Goal: Information Seeking & Learning: Check status

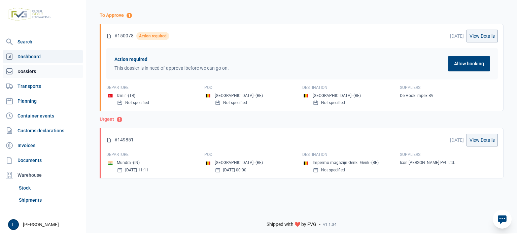
click at [39, 65] on link "Dossiers" at bounding box center [43, 71] width 80 height 13
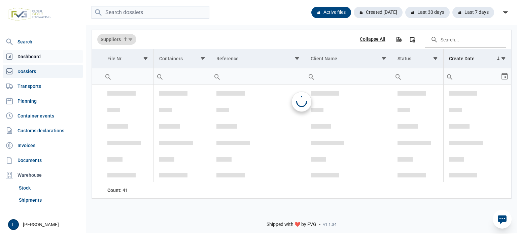
scroll to position [985, 0]
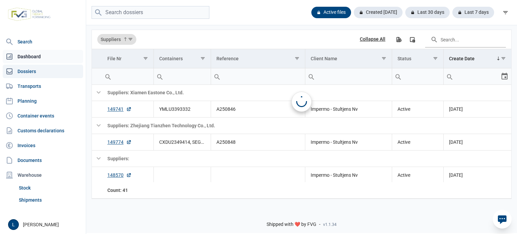
click at [51, 57] on link "Dashboard" at bounding box center [43, 56] width 80 height 13
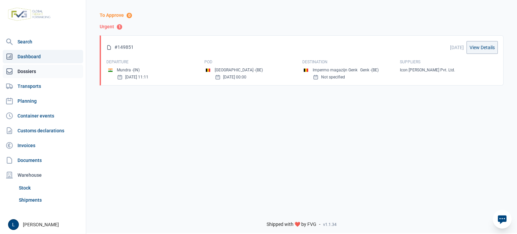
click at [55, 73] on link "Dossiers" at bounding box center [43, 71] width 80 height 13
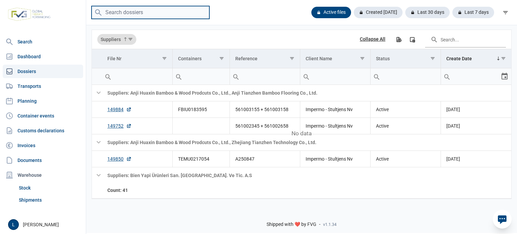
click at [150, 12] on input "search" at bounding box center [151, 12] width 118 height 13
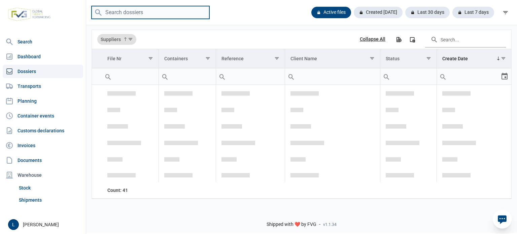
paste input "KOCU2004212"
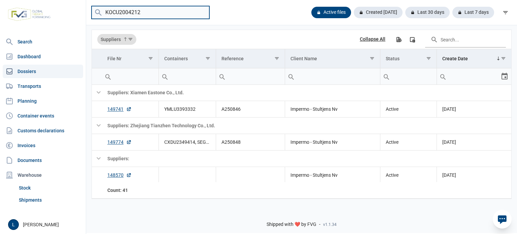
type input "KOCU2004212"
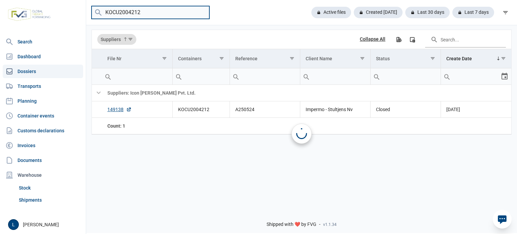
scroll to position [0, 0]
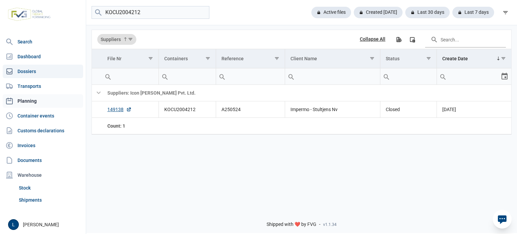
drag, startPoint x: 46, startPoint y: 99, endPoint x: 59, endPoint y: 99, distance: 13.1
click at [46, 99] on link "Planning" at bounding box center [43, 100] width 80 height 13
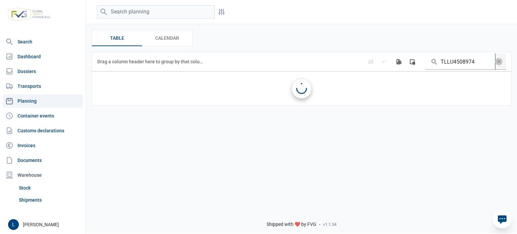
click at [468, 64] on input "TLLU4508974" at bounding box center [460, 61] width 70 height 16
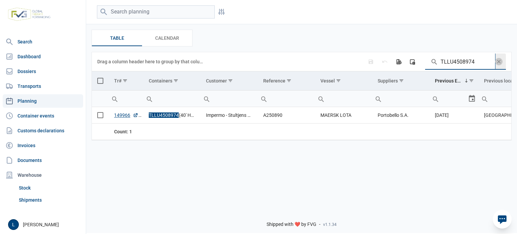
click at [468, 64] on input "TLLU4508974" at bounding box center [460, 61] width 70 height 16
paste input "MEDU6318115"
type input "MEDU6318115"
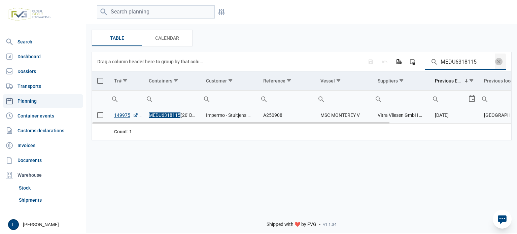
scroll to position [0, 171]
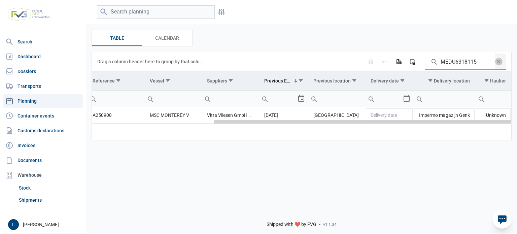
drag, startPoint x: 434, startPoint y: 122, endPoint x: 516, endPoint y: 121, distance: 82.4
click at [516, 121] on body "For evaluation purposes only. Redistribution prohibited. Please register an exi…" at bounding box center [258, 105] width 517 height 234
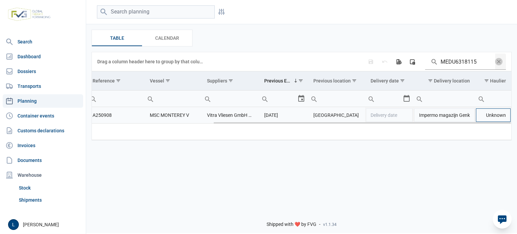
click at [495, 119] on td "Unknown" at bounding box center [493, 115] width 36 height 16
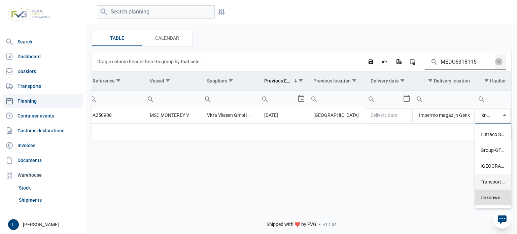
click at [495, 180] on div "Transport Borremans Y." at bounding box center [493, 182] width 36 height 16
type input "Transport Borremans Y."
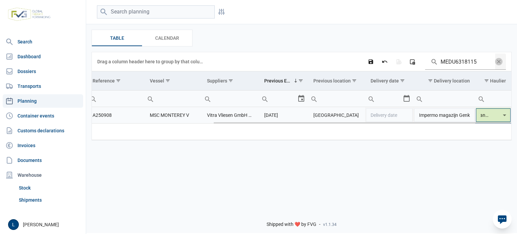
click at [499, 117] on input "Transport Borremans Y." at bounding box center [487, 115] width 25 height 16
click at [412, 168] on div "Filters Filters Table Table Calendar Calendar Data grid with 1 rows and 11 colu…" at bounding box center [301, 101] width 431 height 205
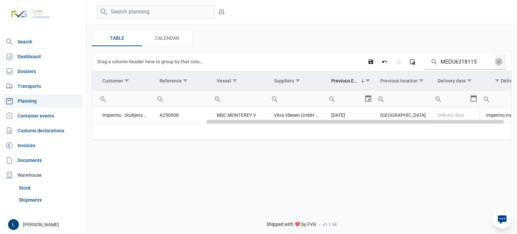
scroll to position [0, 0]
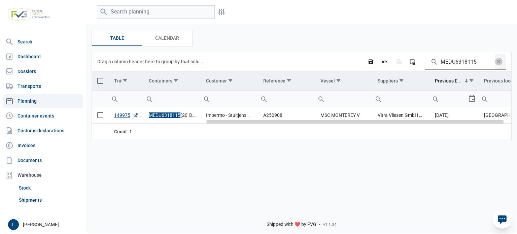
drag, startPoint x: 222, startPoint y: 122, endPoint x: 95, endPoint y: 135, distance: 127.8
click at [95, 135] on body "For evaluation purposes only. Redistribution prohibited. Please register an exi…" at bounding box center [258, 105] width 517 height 234
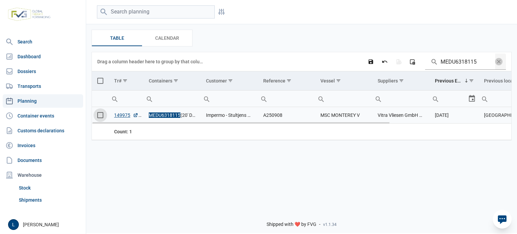
click at [99, 117] on span "Select row" at bounding box center [100, 115] width 6 height 6
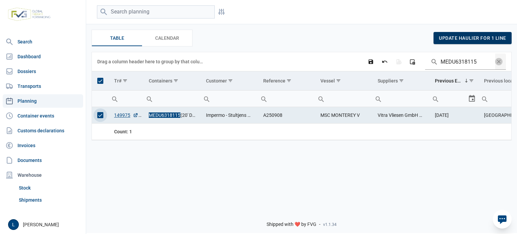
click at [459, 40] on span "update haulier for 1 line" at bounding box center [472, 37] width 67 height 5
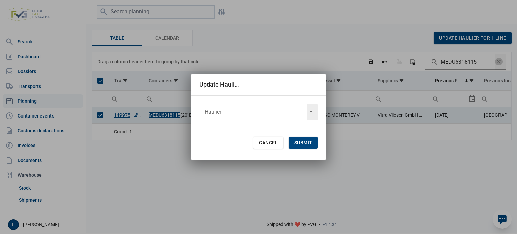
click at [260, 115] on input "text" at bounding box center [253, 112] width 108 height 16
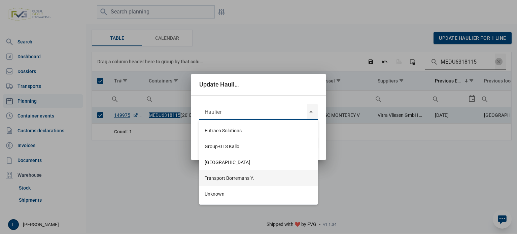
click at [237, 175] on div "Transport Borremans Y." at bounding box center [258, 178] width 118 height 16
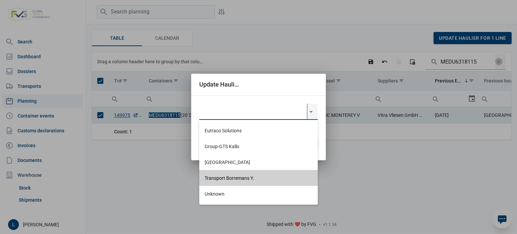
type input "Transport Borremans Y."
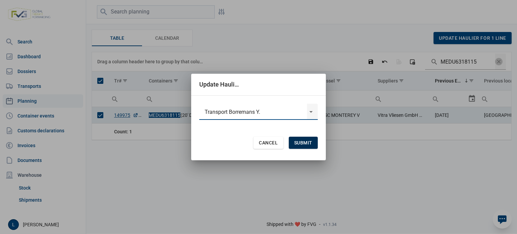
click at [304, 146] on div "Submit" at bounding box center [303, 143] width 29 height 12
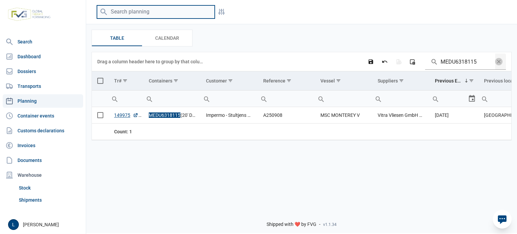
click at [154, 16] on input "search" at bounding box center [156, 11] width 118 height 13
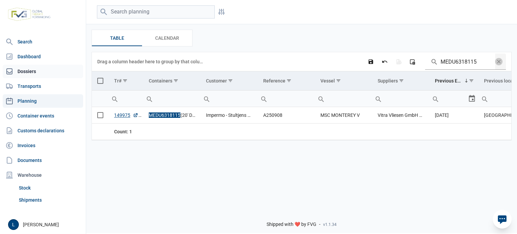
click at [42, 69] on link "Dossiers" at bounding box center [43, 71] width 80 height 13
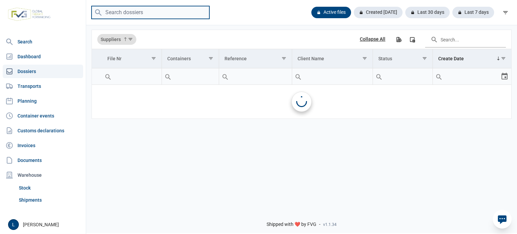
click at [141, 8] on input "search" at bounding box center [151, 12] width 118 height 13
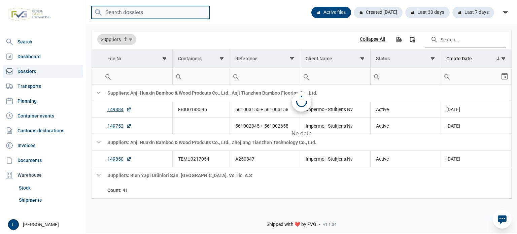
paste input "YMLU3393332"
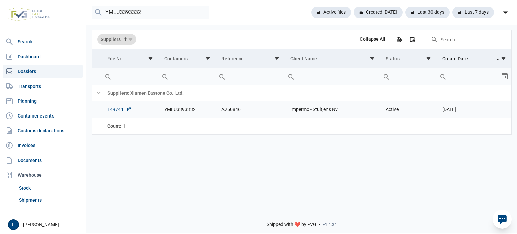
click at [117, 111] on link "149741" at bounding box center [119, 109] width 24 height 7
click at [130, 8] on input "YMLU3393332" at bounding box center [151, 12] width 118 height 13
paste input "FBIU0183595"
click at [130, 8] on input "YMLU339FBIU01835953332" at bounding box center [151, 12] width 118 height 13
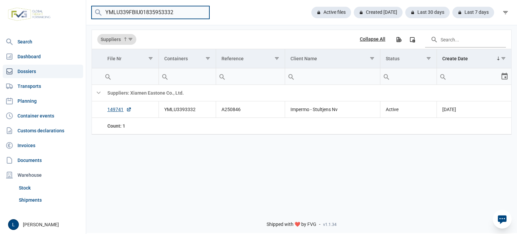
paste input "FBIU0183595"
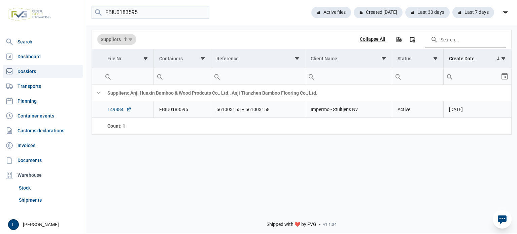
click at [121, 107] on link "149884" at bounding box center [119, 109] width 24 height 7
click at [164, 11] on input "FBIU0183595" at bounding box center [151, 12] width 118 height 13
click at [163, 11] on input "FBIU0183595" at bounding box center [151, 12] width 118 height 13
type input "ffau1628"
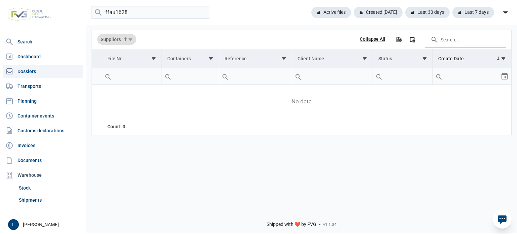
click at [477, 148] on div "Data grid with 0 rows and 7 columns Suppliers Collapse All Export all data to E…" at bounding box center [301, 114] width 431 height 180
click at [448, 155] on div "Data grid with 0 rows and 7 columns Suppliers Collapse All Export all data to E…" at bounding box center [301, 114] width 431 height 180
click at [182, 8] on input "ffau1628" at bounding box center [151, 12] width 118 height 13
click at [203, 10] on input "ffau1628" at bounding box center [151, 12] width 118 height 13
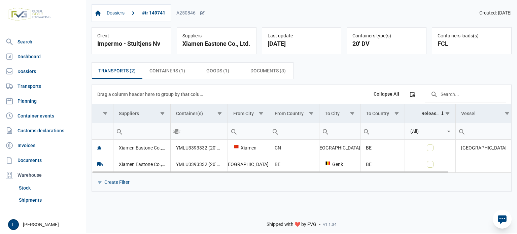
drag, startPoint x: 339, startPoint y: 170, endPoint x: 397, endPoint y: 170, distance: 58.2
click at [397, 170] on body "For evaluation purposes only. Redistribution prohibited. Please register an exi…" at bounding box center [258, 105] width 517 height 234
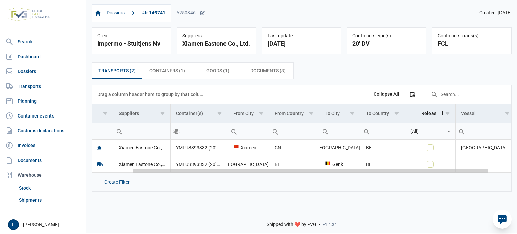
scroll to position [0, 73]
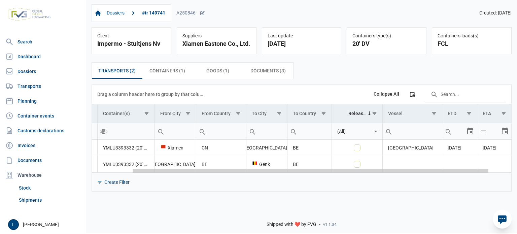
drag, startPoint x: 386, startPoint y: 171, endPoint x: 509, endPoint y: 171, distance: 122.8
click at [509, 171] on body "For evaluation purposes only. Redistribution prohibited. Please register an exi…" at bounding box center [258, 105] width 517 height 234
